Goal: Information Seeking & Learning: Check status

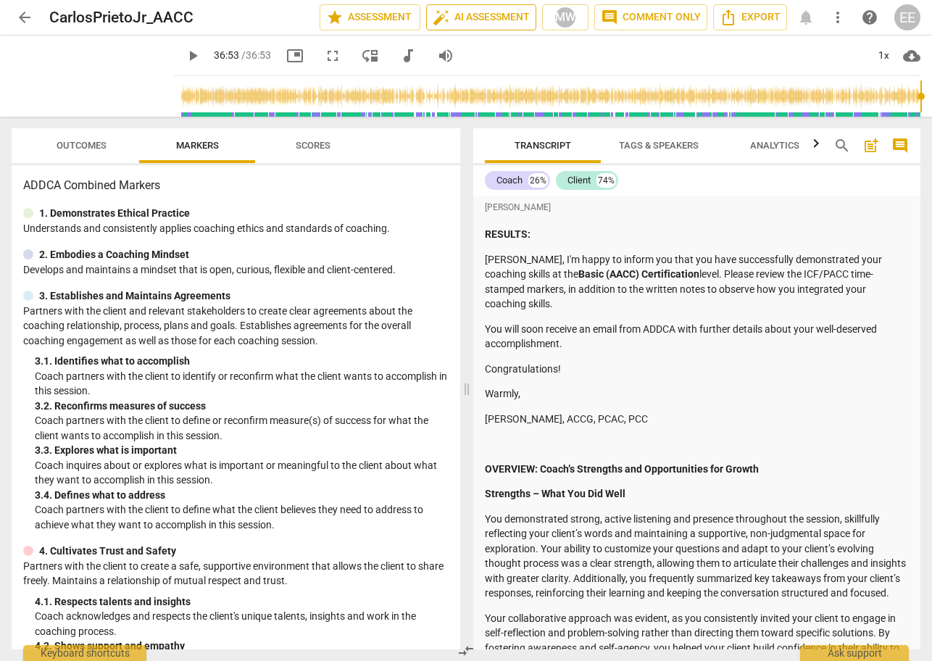
scroll to position [11662, 0]
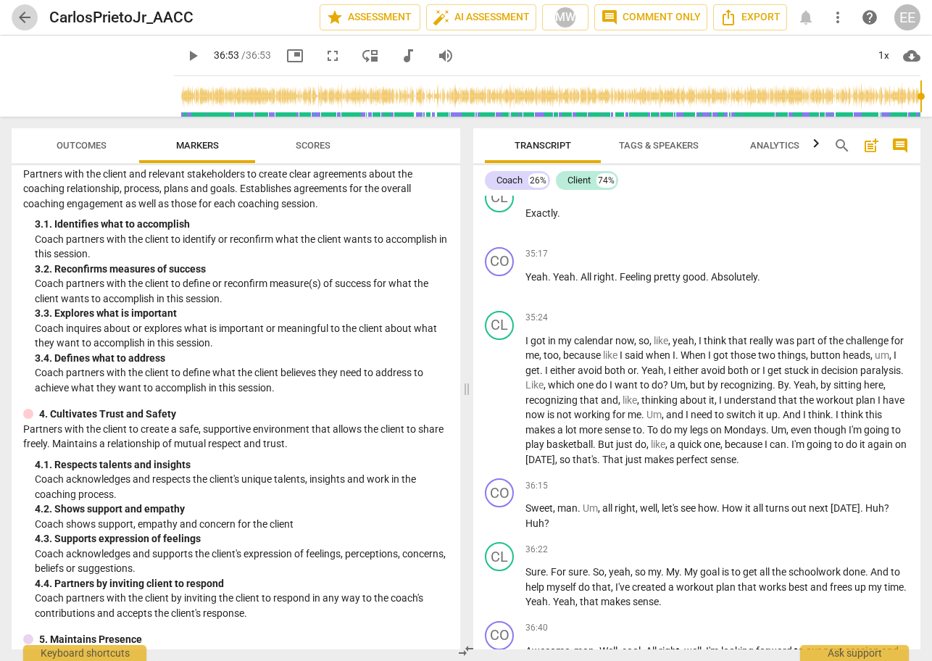
click at [28, 17] on span "arrow_back" at bounding box center [24, 17] width 17 height 17
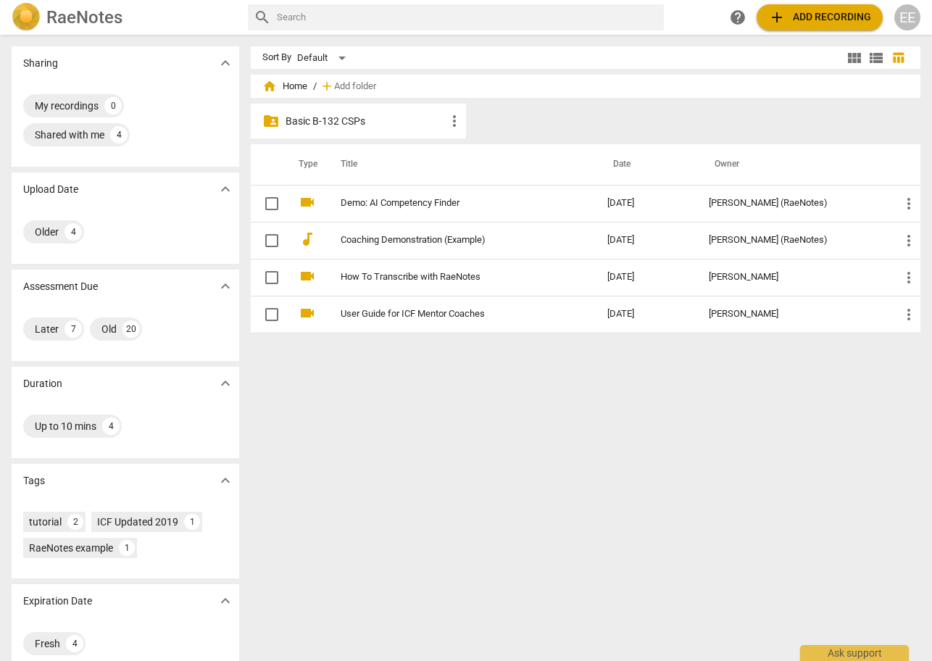
click at [336, 128] on p "Basic B-132 CSPs" at bounding box center [366, 121] width 160 height 15
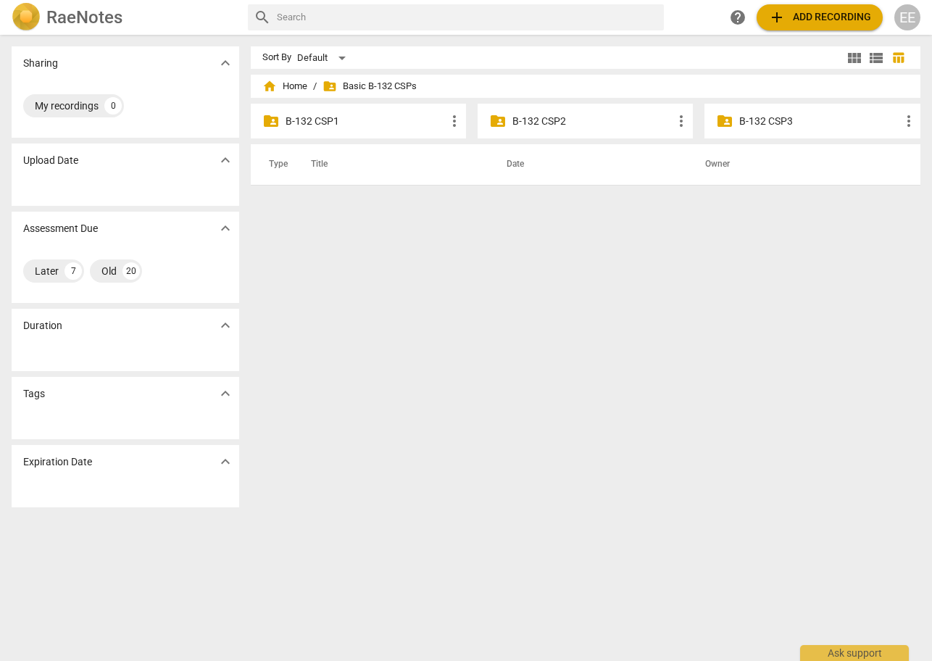
click at [547, 125] on p "B-132 CSP2" at bounding box center [593, 121] width 160 height 15
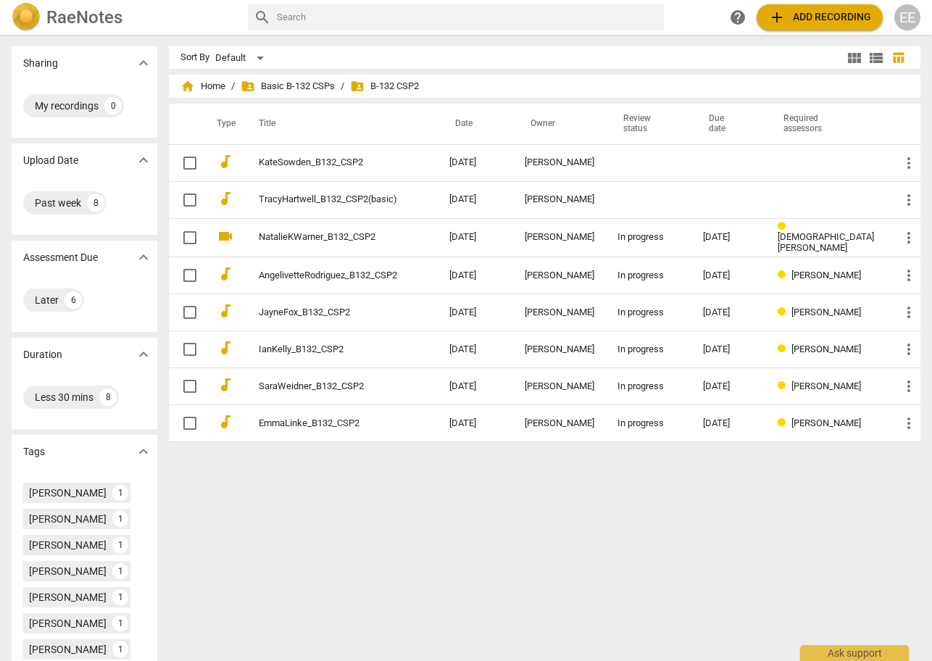
drag, startPoint x: 397, startPoint y: 88, endPoint x: 384, endPoint y: 86, distance: 12.5
click at [397, 88] on span "folder_shared B-132 CSP2" at bounding box center [384, 86] width 69 height 14
click at [334, 88] on span "folder_shared Basic B-132 CSPs" at bounding box center [288, 86] width 94 height 14
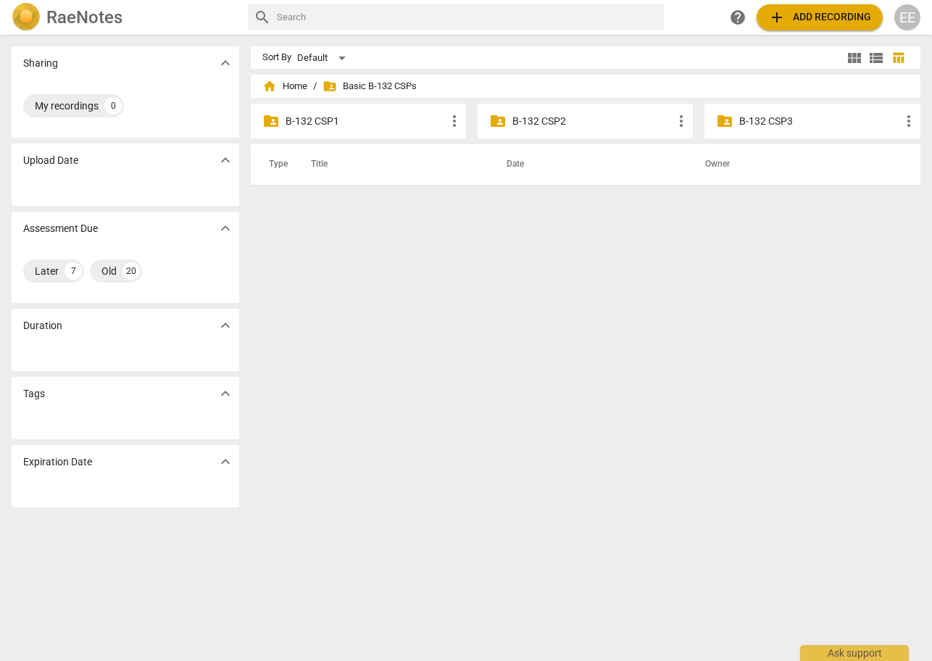
click at [784, 112] on div "folder_shared B-132 CSP3 more_vert" at bounding box center [812, 121] width 215 height 35
click at [775, 122] on p "B-132 CSP3" at bounding box center [819, 121] width 160 height 15
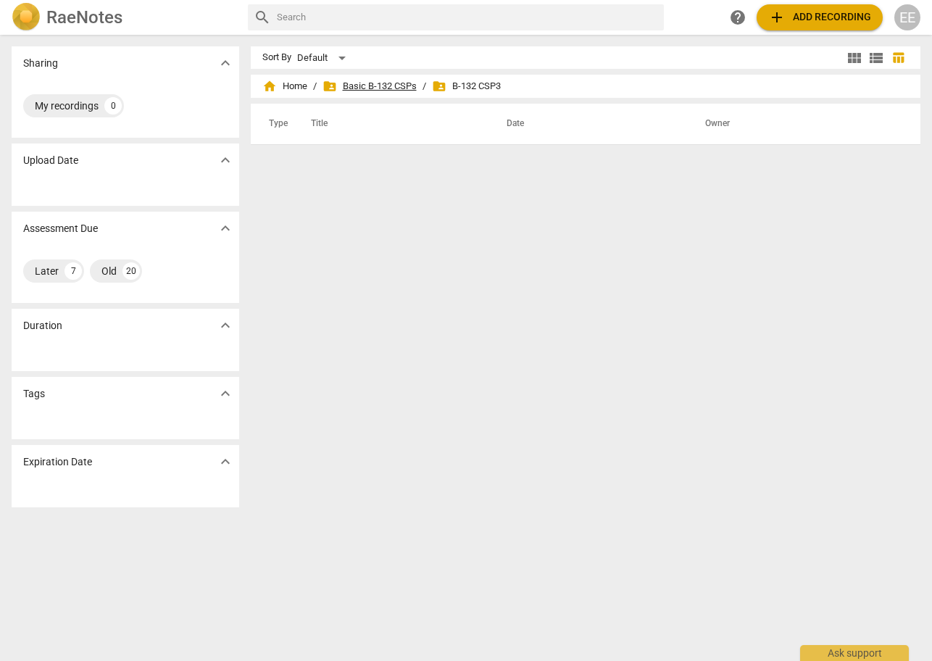
click at [386, 82] on span "folder_shared Basic B-132 CSPs" at bounding box center [370, 86] width 94 height 14
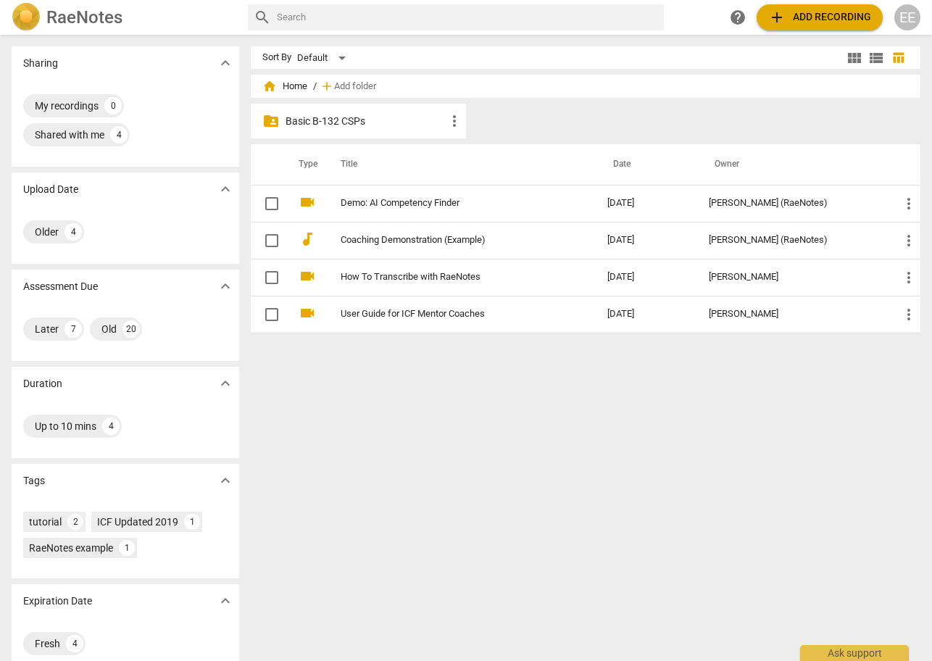
click at [347, 120] on p "Basic B-132 CSPs" at bounding box center [366, 121] width 160 height 15
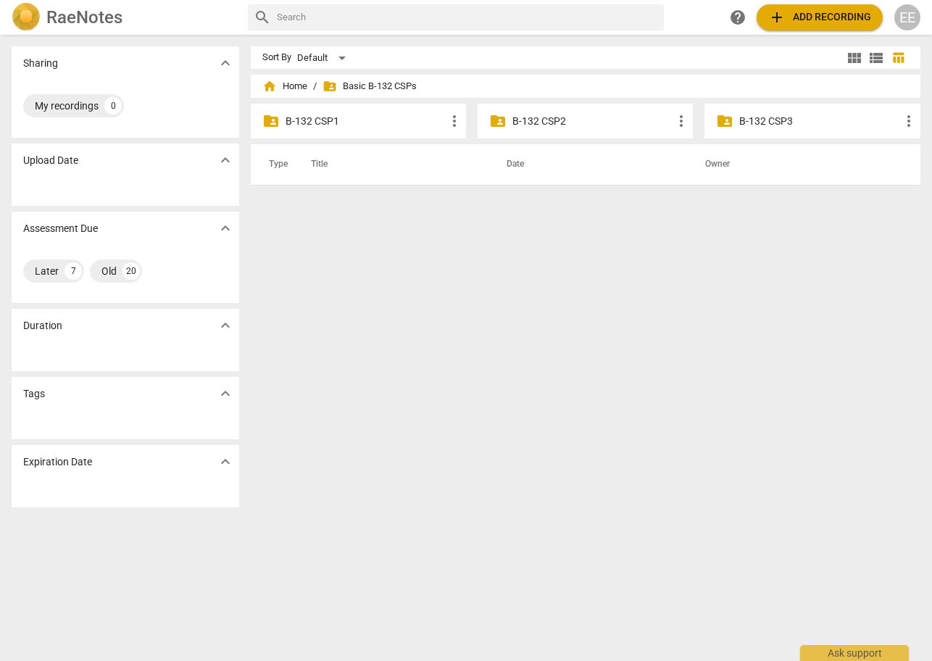
click at [544, 123] on p "B-132 CSP2" at bounding box center [593, 121] width 160 height 15
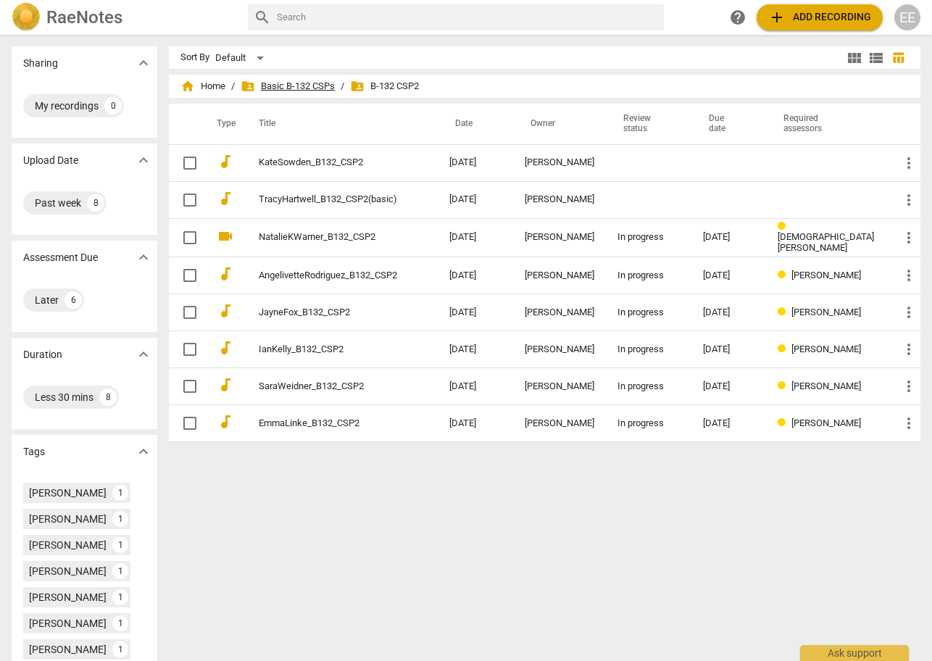
click at [329, 83] on span "folder_shared Basic B-132 CSPs" at bounding box center [288, 86] width 94 height 14
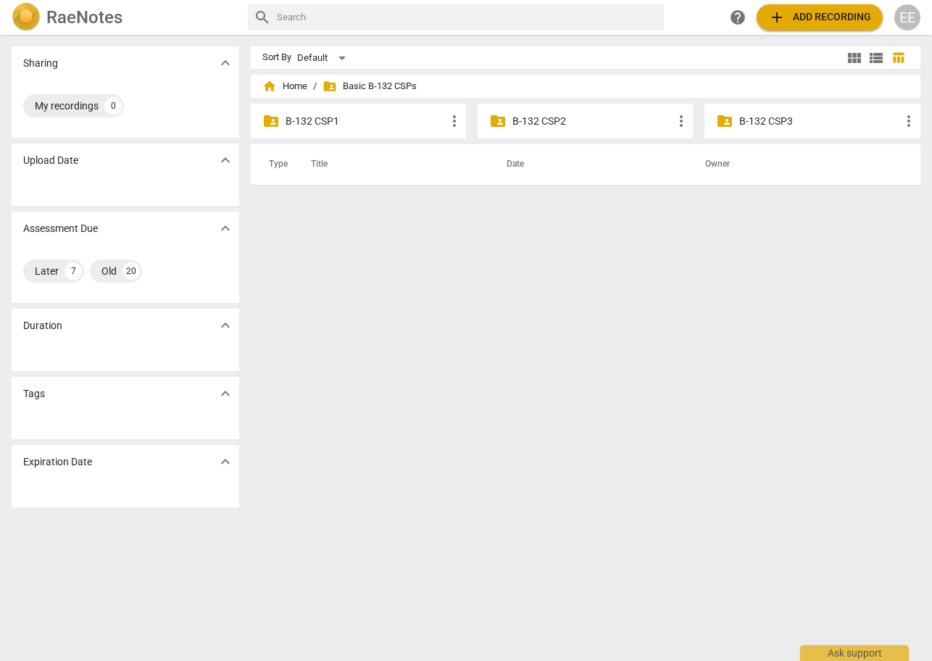
click at [332, 121] on p "B-132 CSP1" at bounding box center [366, 121] width 160 height 15
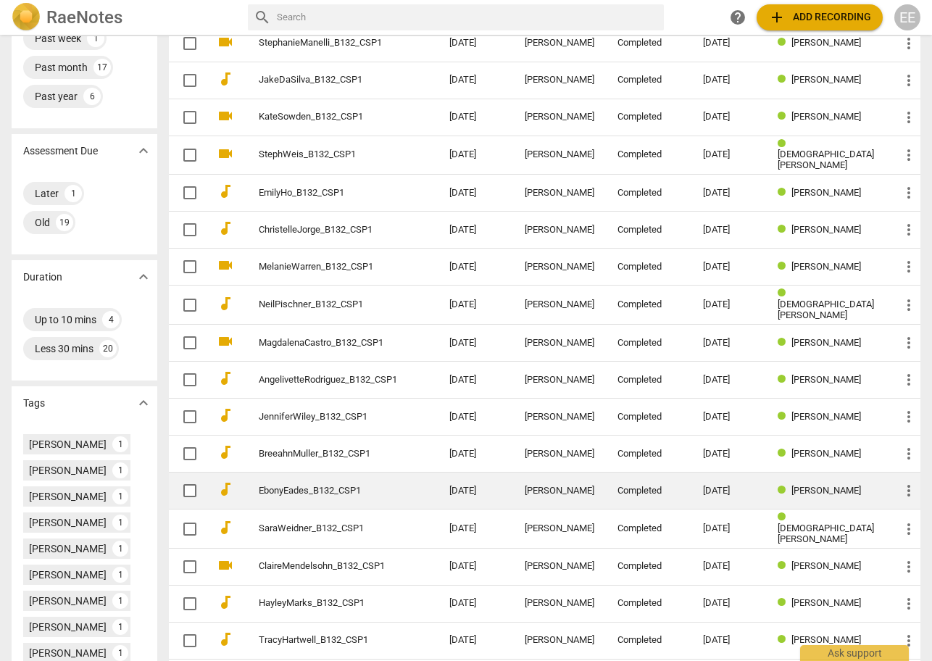
scroll to position [199, 0]
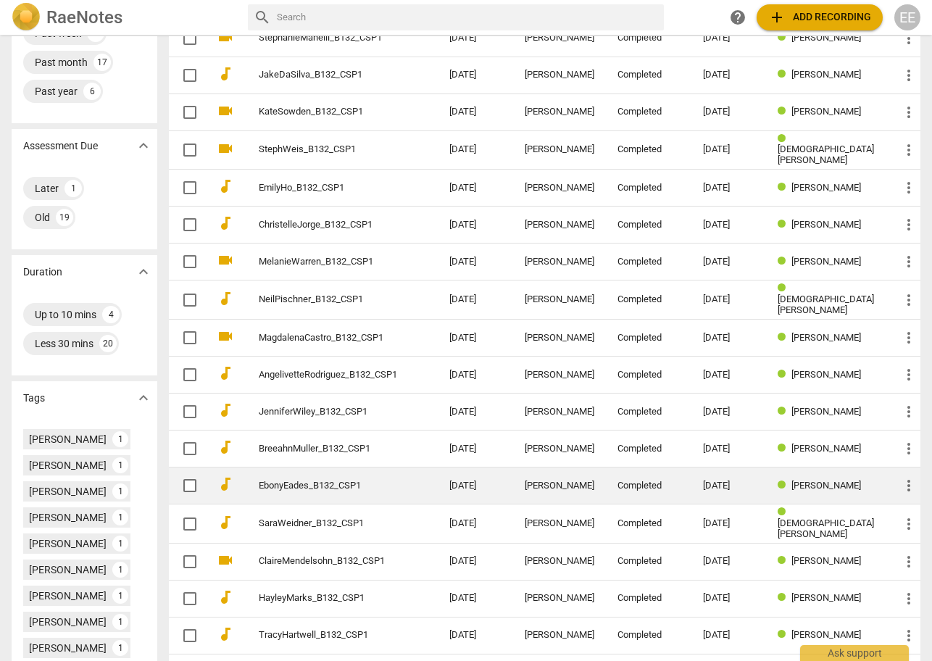
click at [325, 484] on link "EbonyEades_B132_CSP1" at bounding box center [328, 486] width 138 height 11
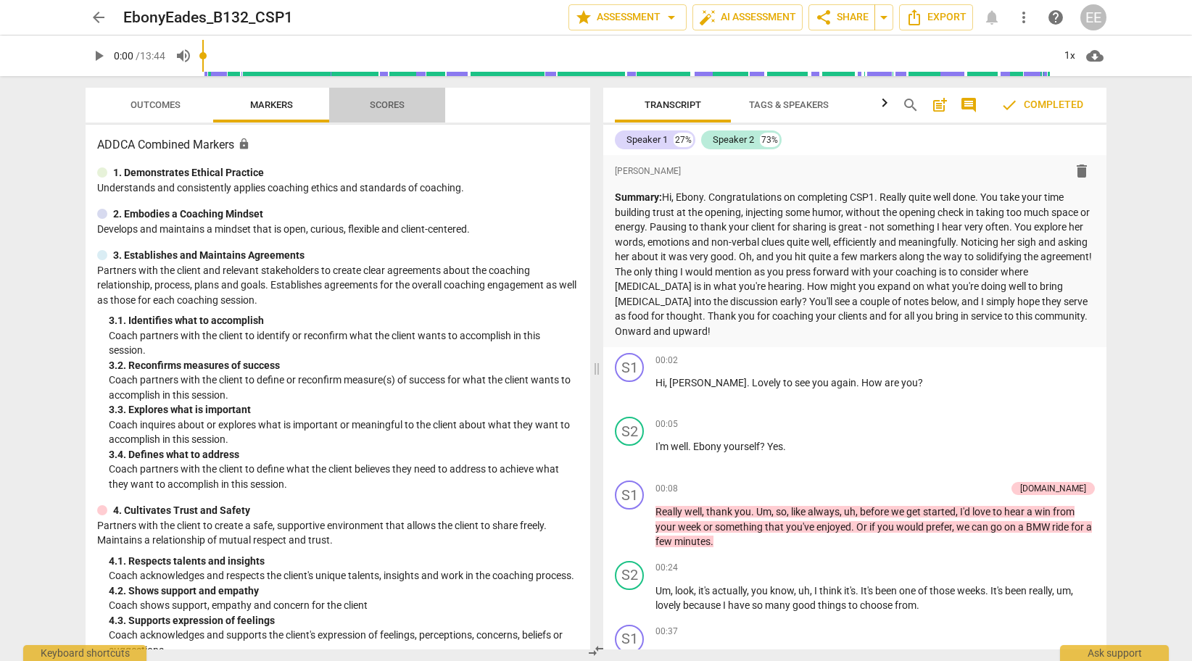
click at [394, 106] on span "Scores" at bounding box center [387, 104] width 35 height 11
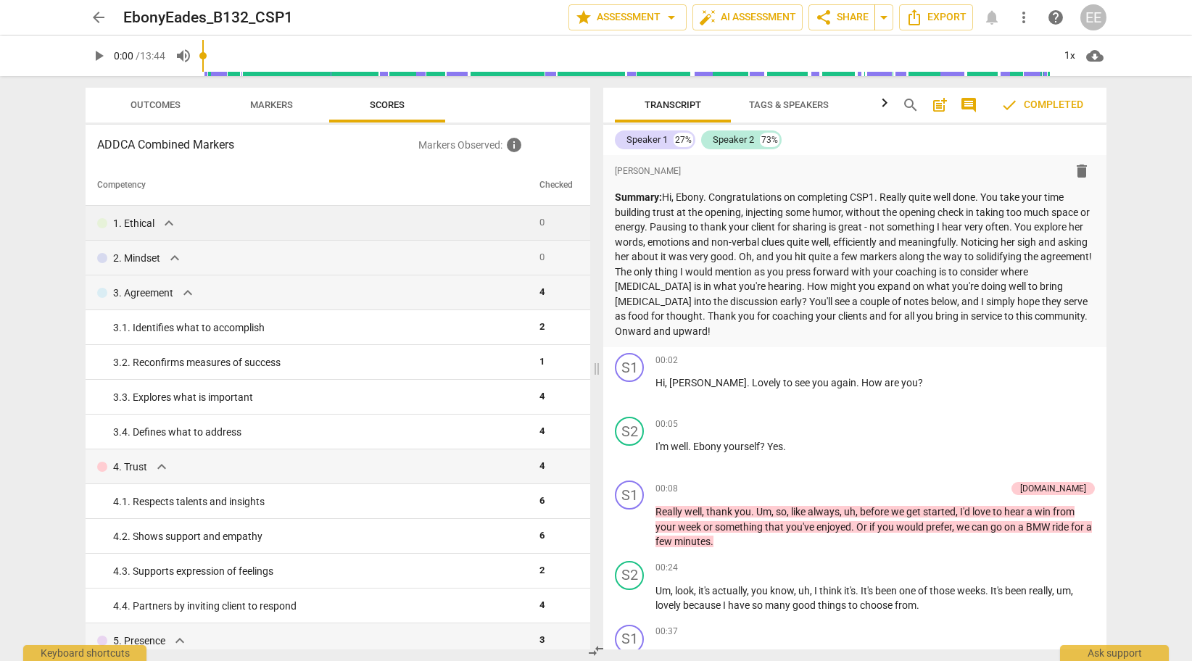
click at [163, 232] on td "1. Ethical expand_more" at bounding box center [310, 223] width 448 height 35
click at [163, 225] on span "expand_more" at bounding box center [168, 223] width 17 height 17
click at [166, 220] on span "expand_more" at bounding box center [168, 223] width 17 height 17
click at [163, 258] on div "2. Mindset expand_more" at bounding box center [312, 257] width 431 height 17
click at [170, 257] on span "expand_more" at bounding box center [174, 257] width 17 height 17
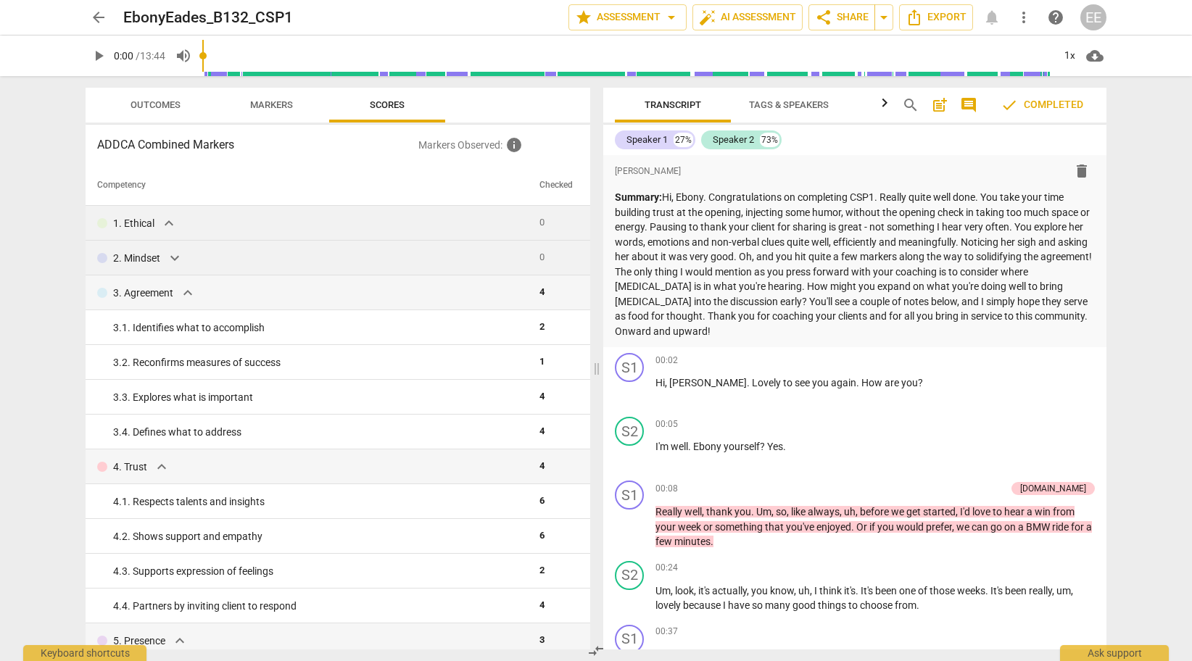
click at [96, 12] on span "arrow_back" at bounding box center [98, 17] width 17 height 17
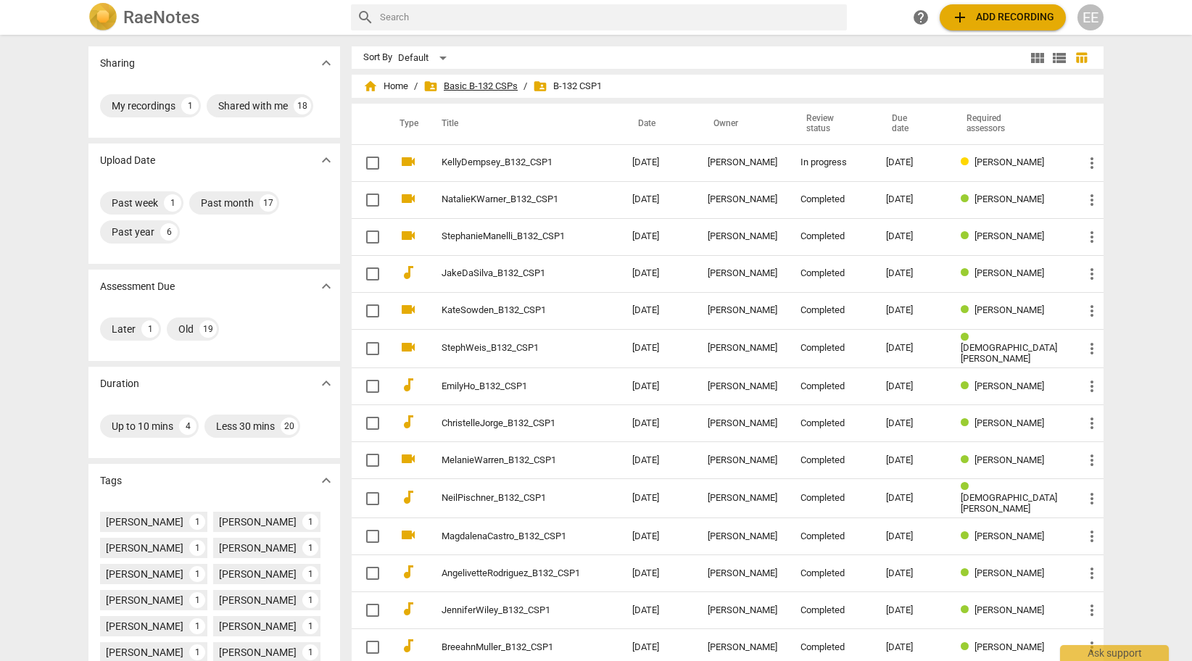
click at [481, 91] on span "folder_shared Basic B-132 CSPs" at bounding box center [470, 86] width 94 height 14
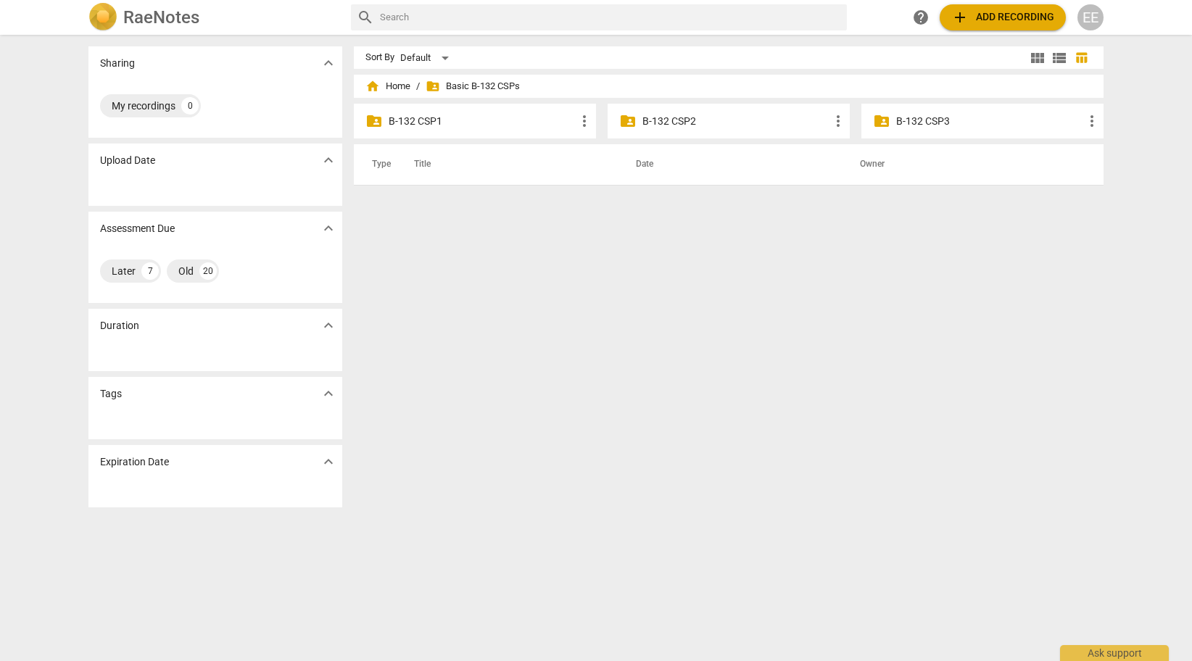
click at [687, 124] on p "B-132 CSP2" at bounding box center [735, 121] width 187 height 15
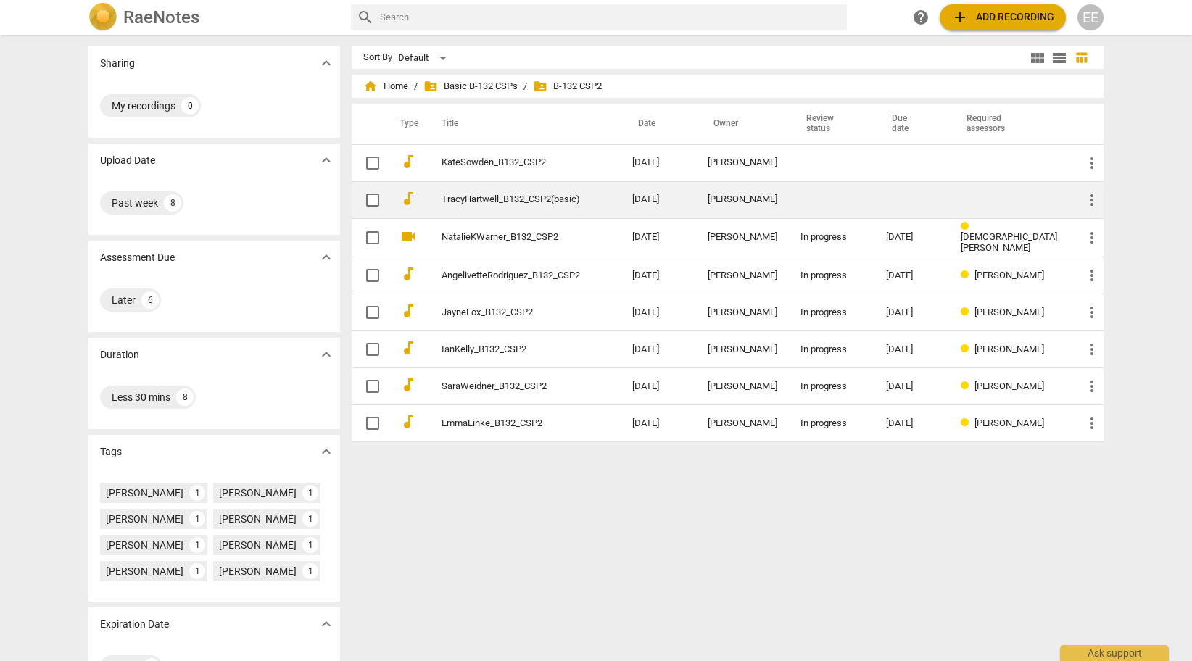
click at [481, 196] on link "TracyHartwell_B132_CSP2(basic)" at bounding box center [510, 199] width 138 height 11
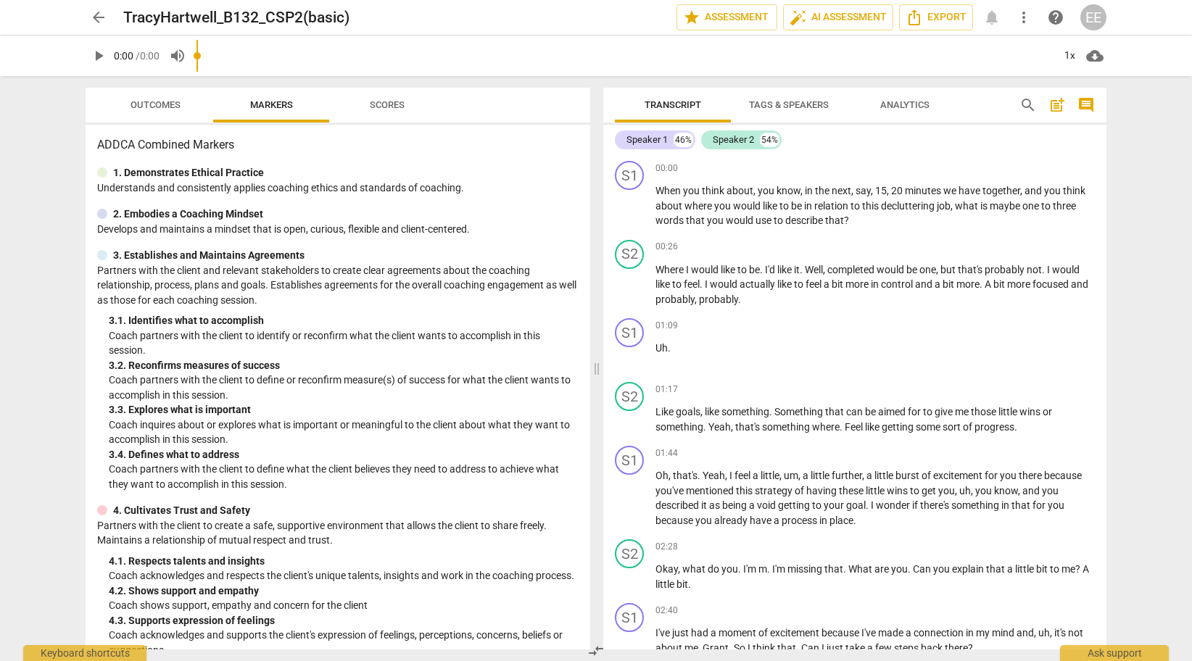
click at [396, 106] on span "Scores" at bounding box center [387, 104] width 35 height 11
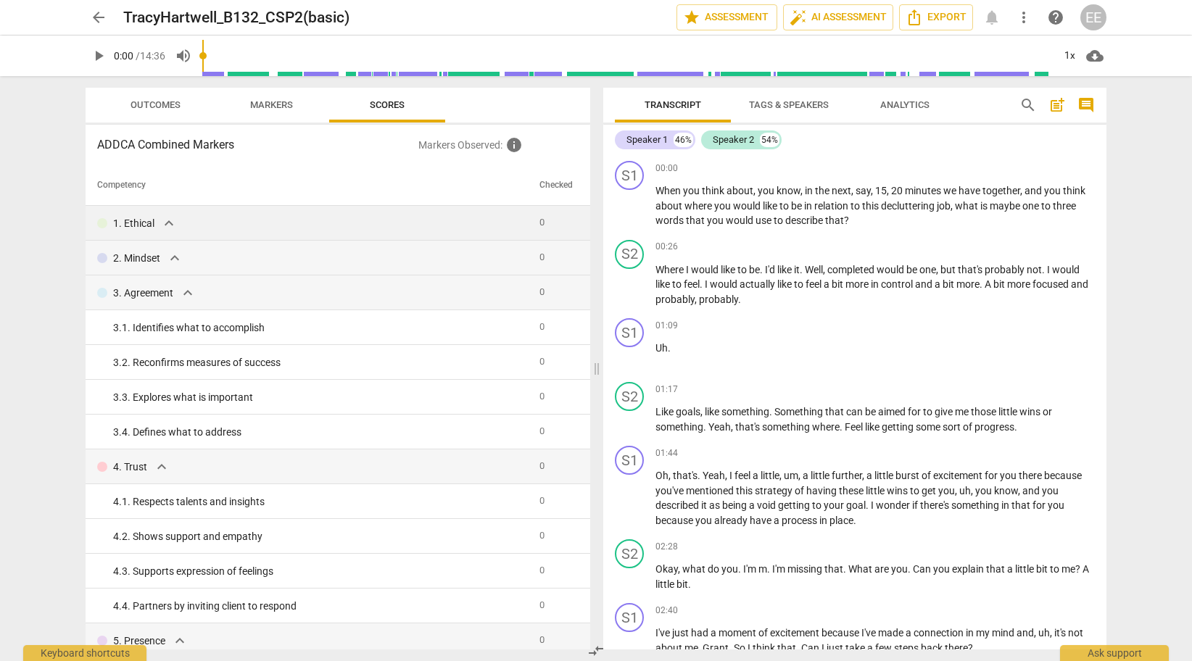
click at [154, 218] on p "1. Ethical" at bounding box center [133, 223] width 41 height 15
click at [181, 249] on span "expand_more" at bounding box center [174, 257] width 17 height 17
click at [178, 254] on span "expand_more" at bounding box center [174, 257] width 17 height 17
click at [193, 294] on span "expand_more" at bounding box center [187, 292] width 17 height 17
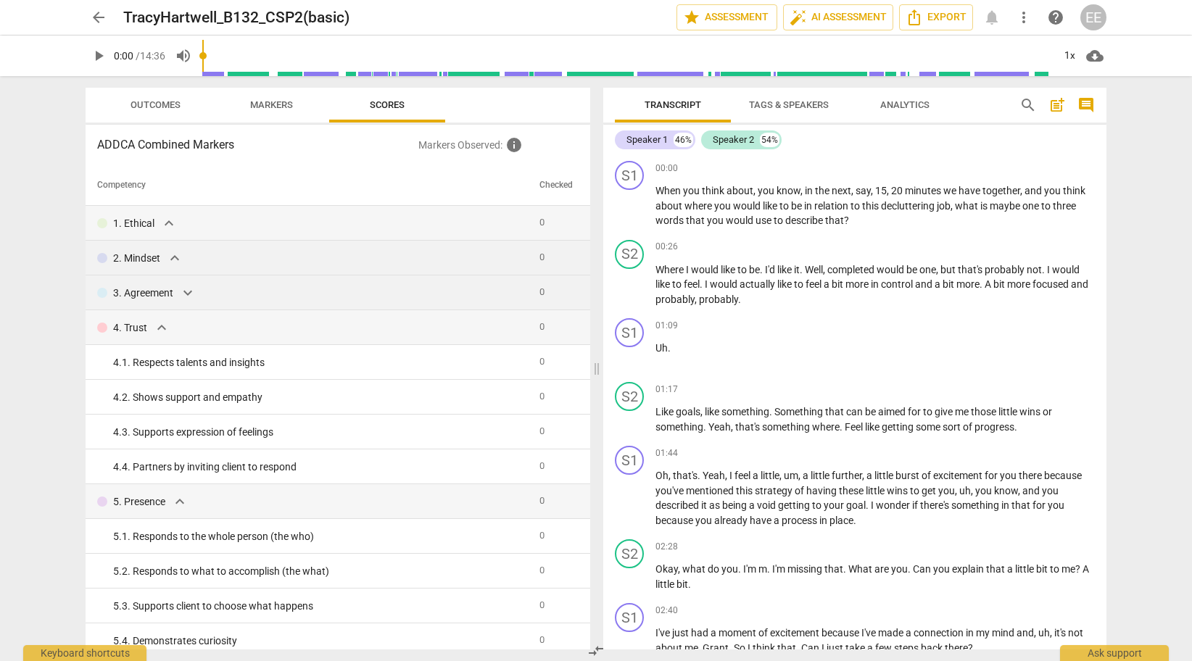
click at [193, 294] on span "expand_more" at bounding box center [187, 292] width 17 height 17
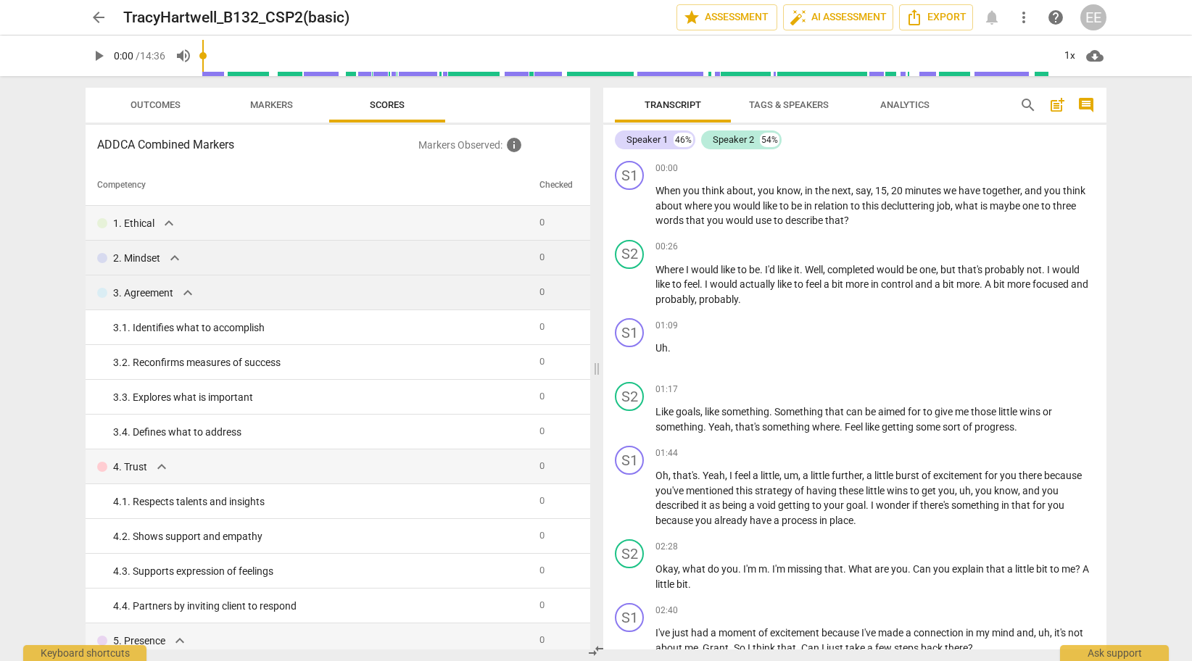
click at [932, 101] on div "arrow_back TracyHartwell_B132_CSP2(basic) edit star Assessment auto_fix_high AI…" at bounding box center [596, 330] width 1192 height 661
